Goal: Information Seeking & Learning: Learn about a topic

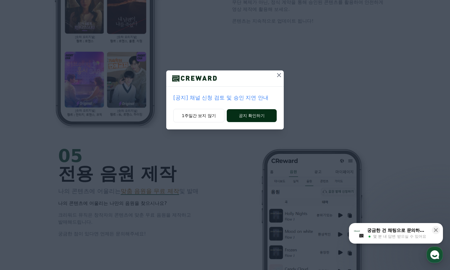
click at [240, 115] on button "공지 확인하기" at bounding box center [252, 115] width 50 height 13
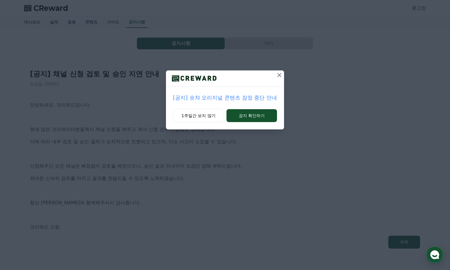
click at [267, 79] on div at bounding box center [225, 79] width 118 height 16
click at [275, 81] on div at bounding box center [279, 79] width 9 height 16
click at [277, 79] on button at bounding box center [279, 75] width 9 height 9
